Goal: Check status: Check status

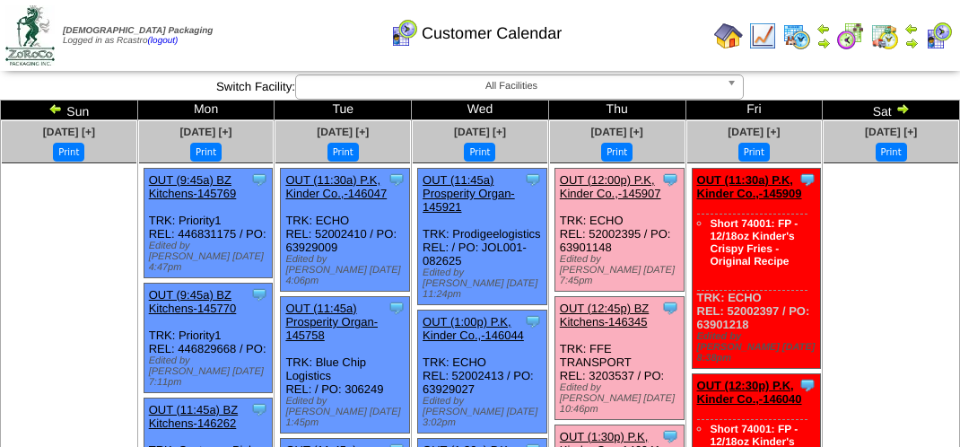
scroll to position [1090, 0]
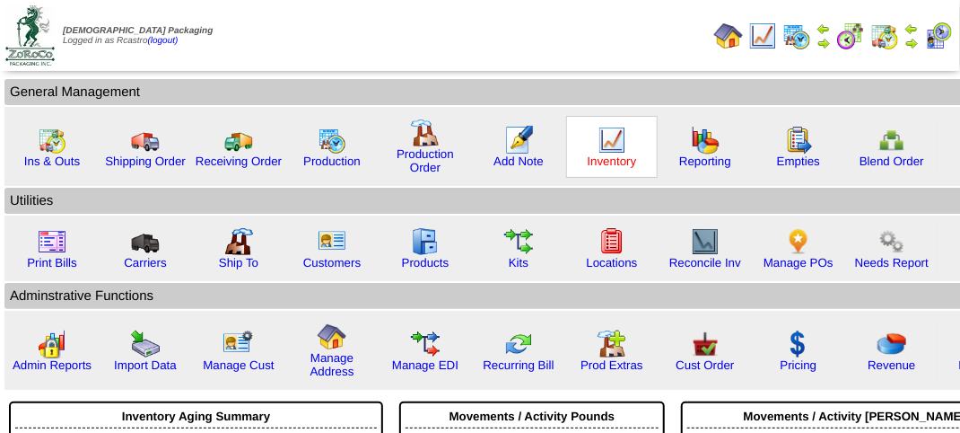
click at [627, 154] on link "Inventory" at bounding box center [612, 160] width 49 height 13
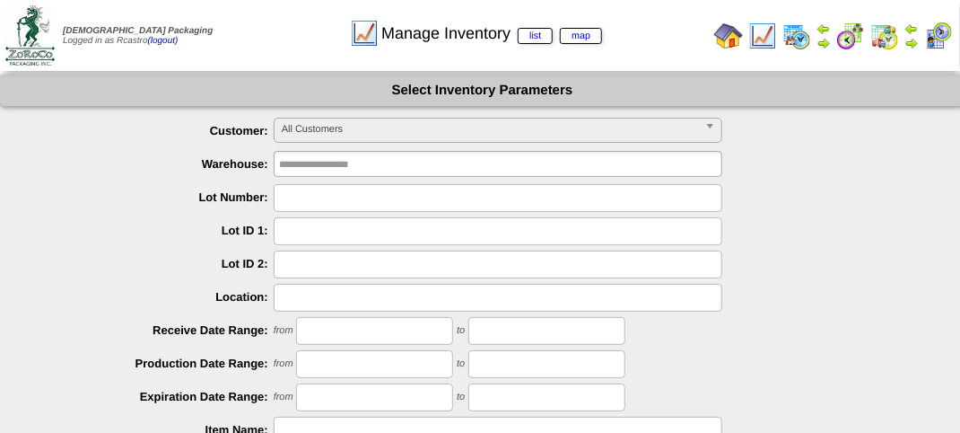
click at [346, 197] on input "text" at bounding box center [498, 198] width 449 height 28
type input "*******"
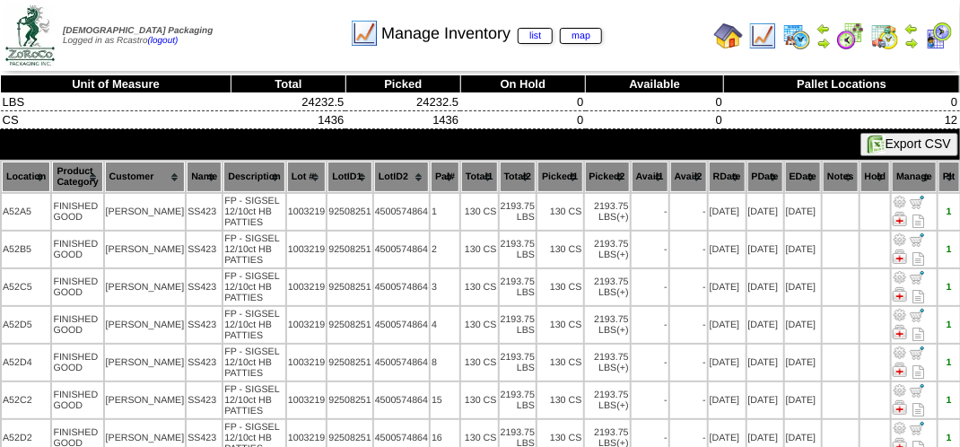
click at [25, 168] on th "Location" at bounding box center [26, 177] width 48 height 31
click at [431, 178] on th "Pal#" at bounding box center [445, 177] width 29 height 31
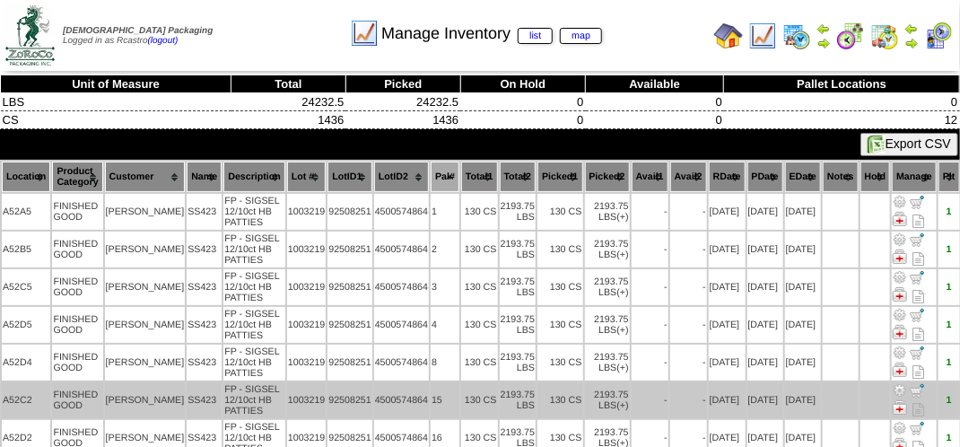
scroll to position [90, 0]
